Goal: Task Accomplishment & Management: Use online tool/utility

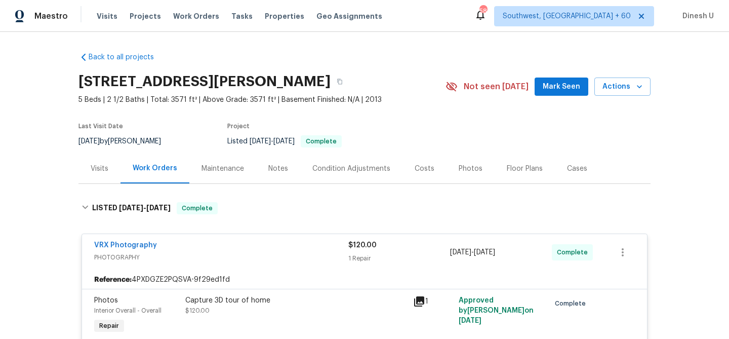
click at [195, 15] on span "Work Orders" at bounding box center [196, 16] width 46 height 10
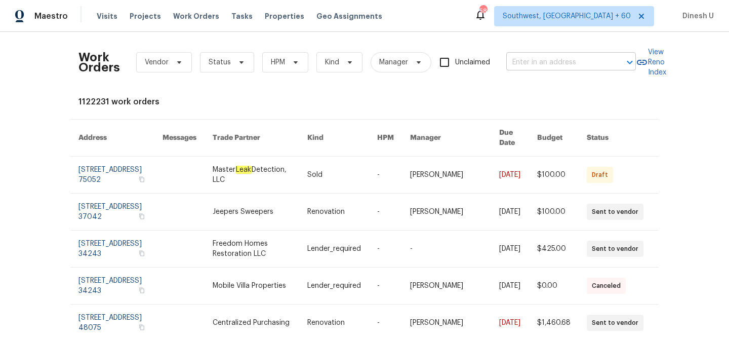
click at [525, 61] on input "text" at bounding box center [557, 63] width 101 height 16
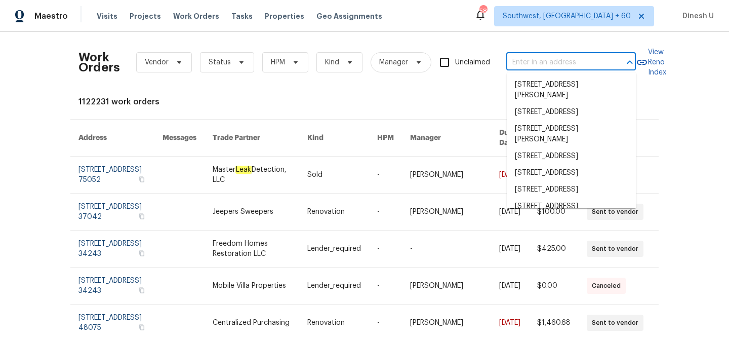
paste input "[STREET_ADDRESS][PERSON_NAME]"
type input "[STREET_ADDRESS][PERSON_NAME]"
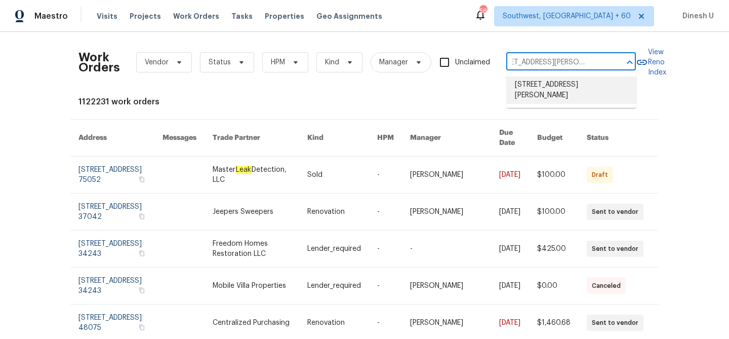
click at [519, 84] on li "[STREET_ADDRESS][PERSON_NAME]" at bounding box center [572, 89] width 130 height 27
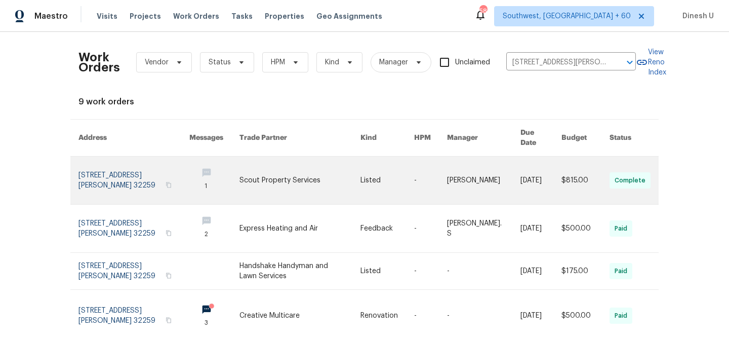
click at [149, 167] on link at bounding box center [134, 181] width 111 height 48
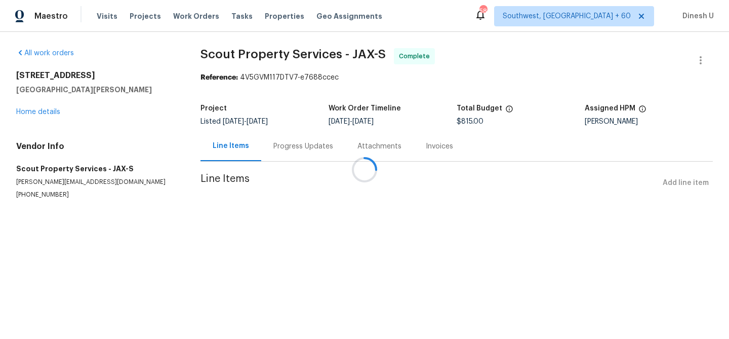
click at [58, 112] on div at bounding box center [364, 169] width 729 height 339
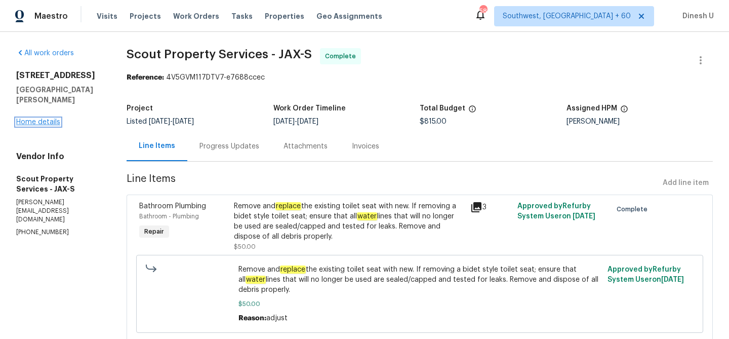
click at [36, 121] on link "Home details" at bounding box center [38, 122] width 44 height 7
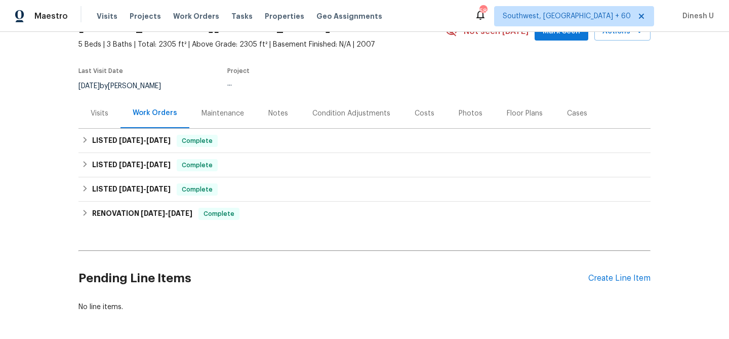
scroll to position [79, 0]
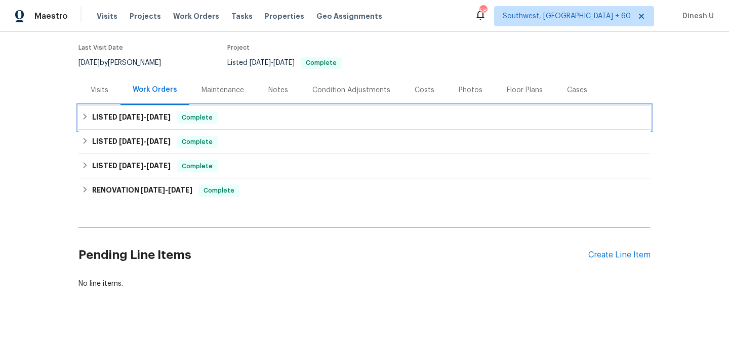
click at [151, 116] on span "[DATE]" at bounding box center [158, 116] width 24 height 7
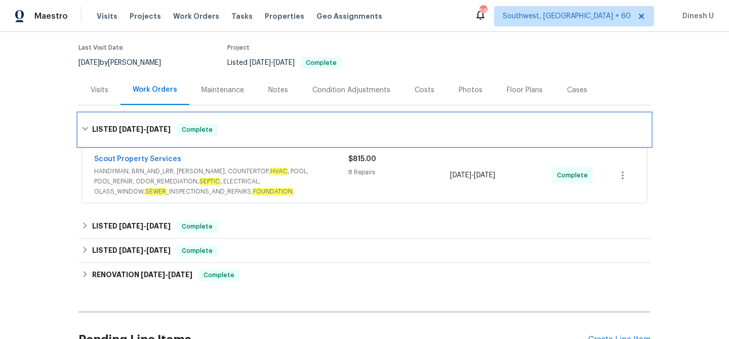
scroll to position [139, 0]
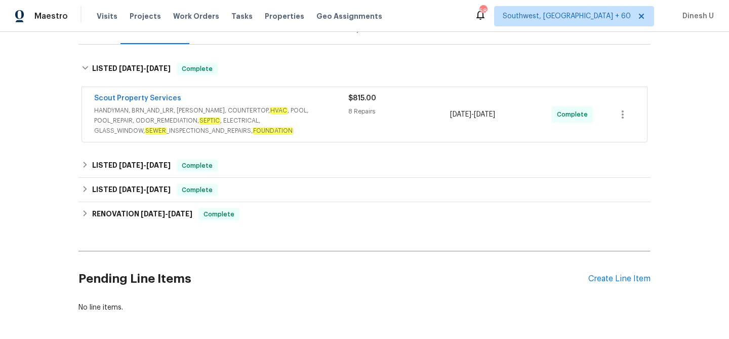
click at [353, 114] on div "8 Repairs" at bounding box center [399, 111] width 102 height 10
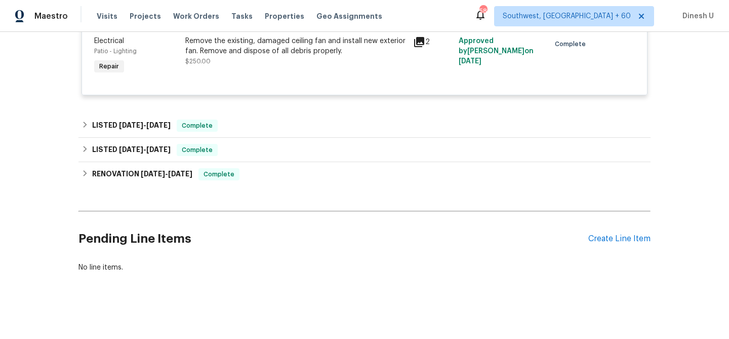
scroll to position [842, 0]
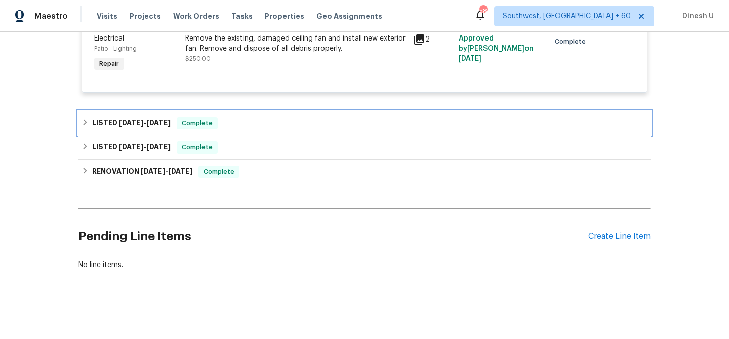
click at [160, 123] on span "[DATE]" at bounding box center [158, 122] width 24 height 7
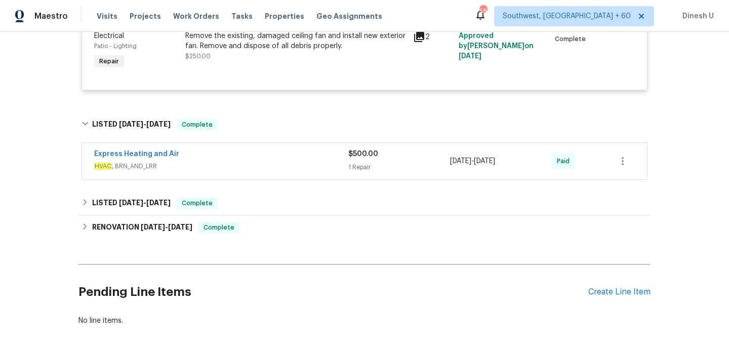
click at [347, 161] on div "Express Heating and Air" at bounding box center [221, 155] width 254 height 12
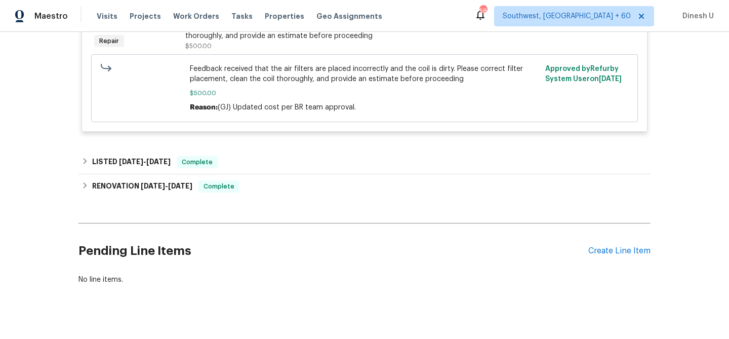
scroll to position [1061, 0]
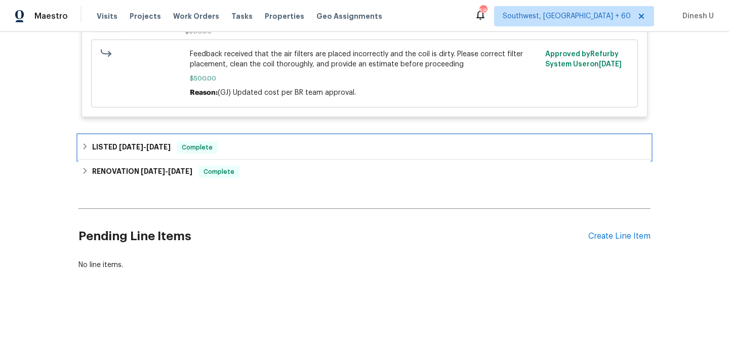
click at [176, 156] on div "LISTED [DATE] - [DATE] Complete" at bounding box center [365, 147] width 572 height 24
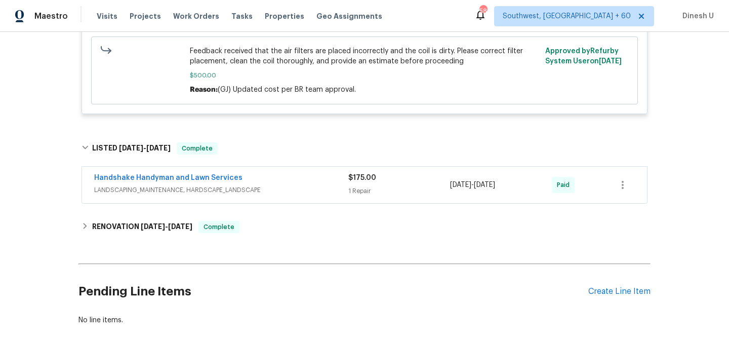
click at [346, 193] on span "LANDSCAPING_MAINTENANCE, HARDSCAPE_LANDSCAPE" at bounding box center [221, 190] width 254 height 10
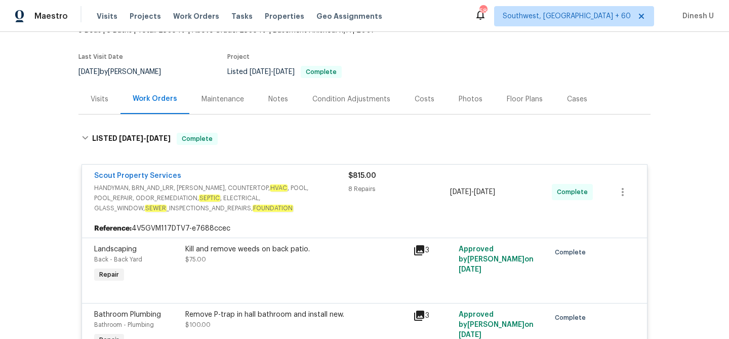
scroll to position [0, 0]
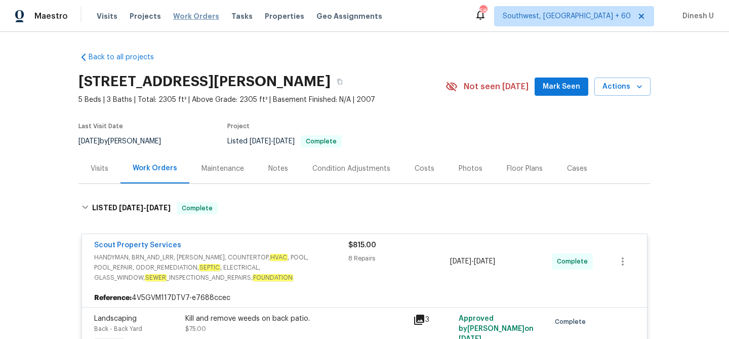
click at [186, 13] on span "Work Orders" at bounding box center [196, 16] width 46 height 10
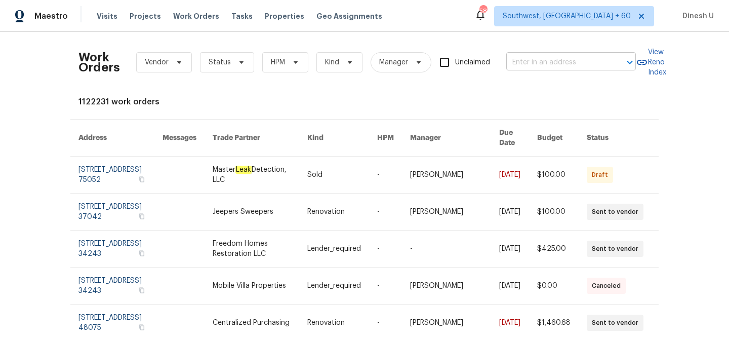
click at [522, 62] on input "text" at bounding box center [557, 63] width 101 height 16
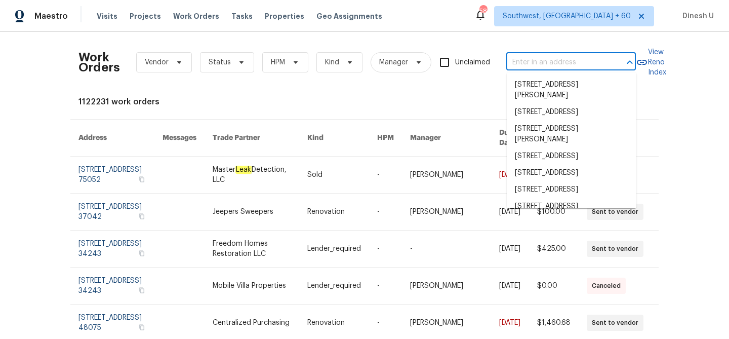
paste input "[STREET_ADDRESS]"
type input "[STREET_ADDRESS]"
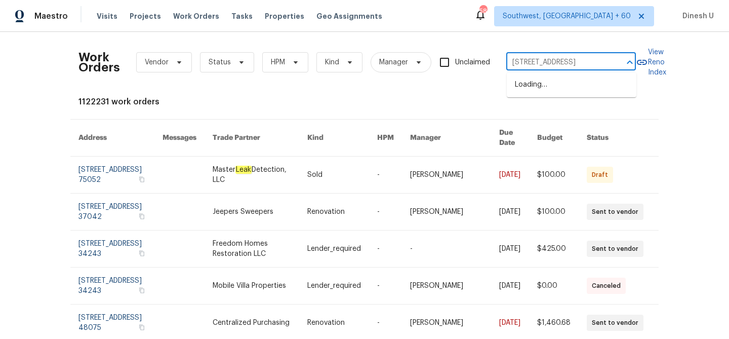
scroll to position [0, 35]
click at [537, 80] on li "[STREET_ADDRESS]" at bounding box center [572, 84] width 130 height 17
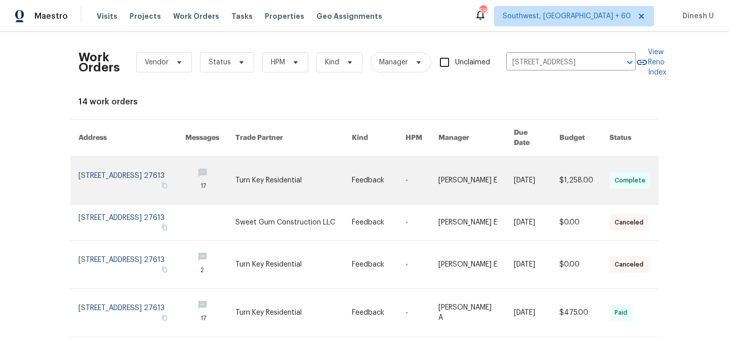
click at [151, 161] on link at bounding box center [132, 181] width 107 height 48
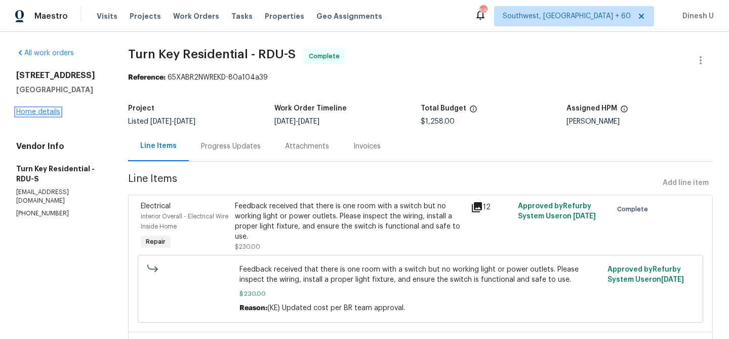
click at [44, 114] on link "Home details" at bounding box center [38, 111] width 44 height 7
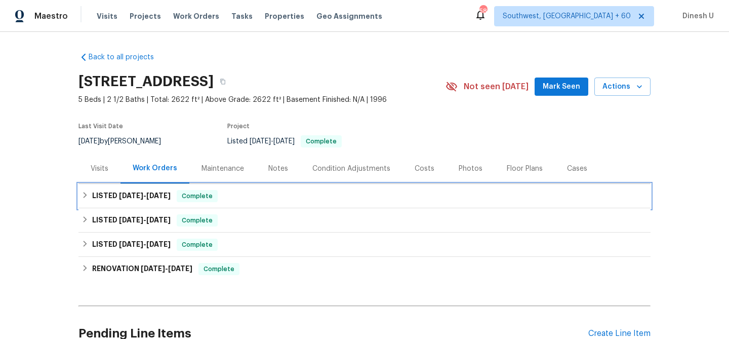
click at [166, 192] on span "[DATE]" at bounding box center [158, 195] width 24 height 7
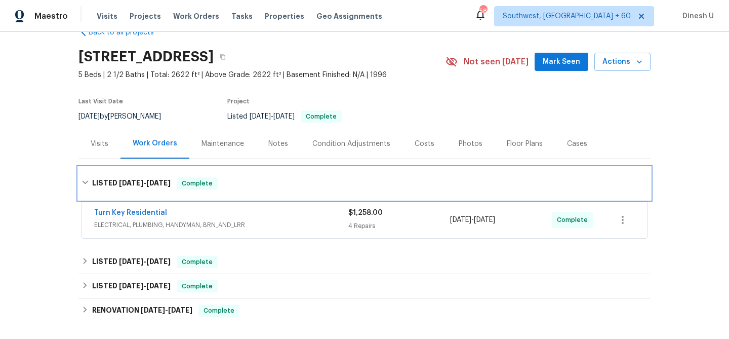
scroll to position [66, 0]
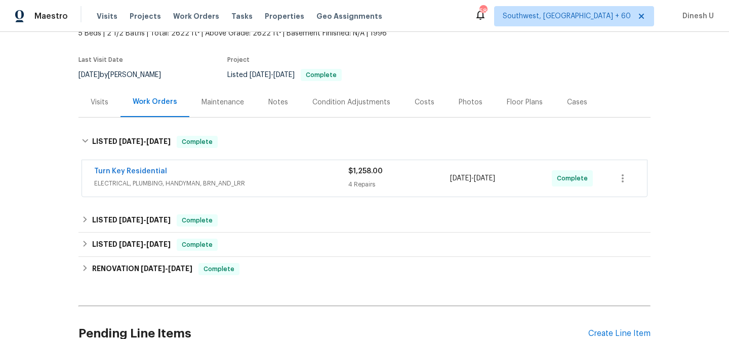
click at [350, 177] on div "$1,258.00 4 Repairs" at bounding box center [399, 178] width 102 height 24
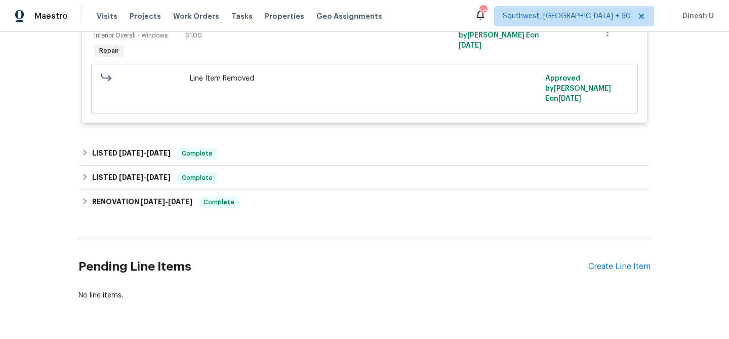
scroll to position [753, 0]
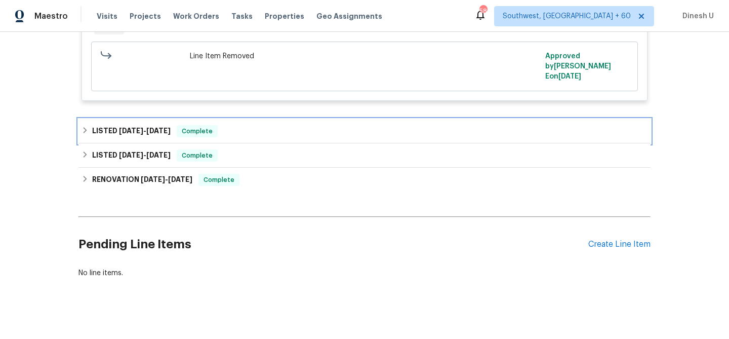
click at [178, 119] on div "LISTED [DATE] - [DATE] Complete" at bounding box center [365, 131] width 572 height 24
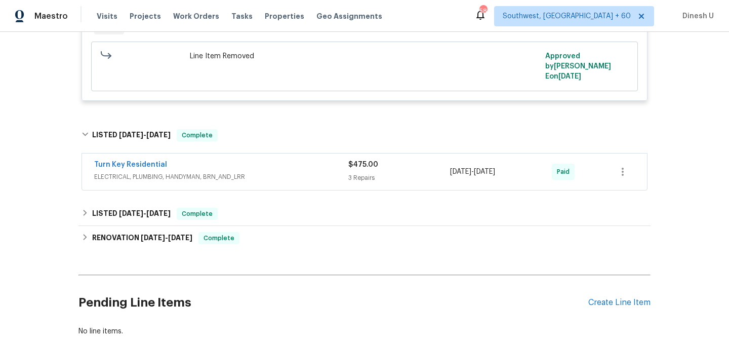
click at [371, 173] on div "3 Repairs" at bounding box center [399, 178] width 102 height 10
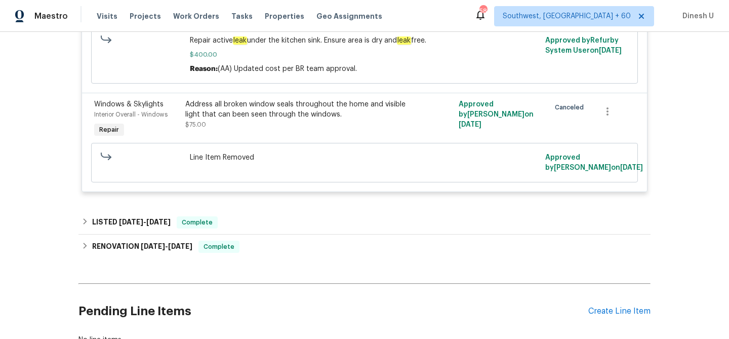
scroll to position [1066, 0]
